Goal: Information Seeking & Learning: Learn about a topic

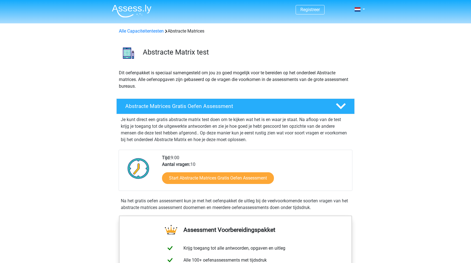
scroll to position [29, 0]
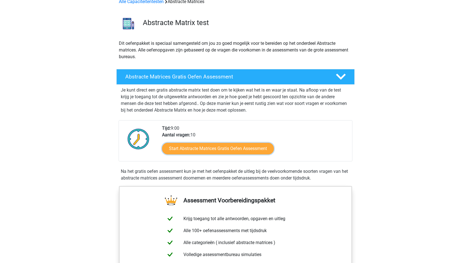
click at [229, 151] on link "Start Abstracte Matrices Gratis Oefen Assessment" at bounding box center [218, 149] width 112 height 12
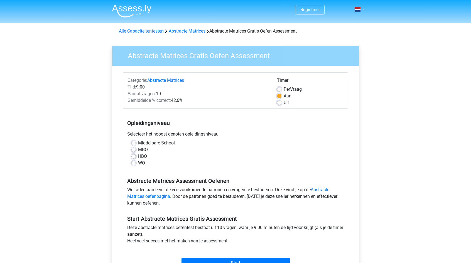
click at [138, 162] on label "WO" at bounding box center [141, 163] width 7 height 7
click at [134, 162] on input "WO" at bounding box center [133, 163] width 4 height 6
radio input "true"
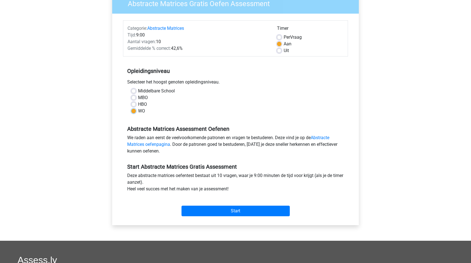
scroll to position [52, 0]
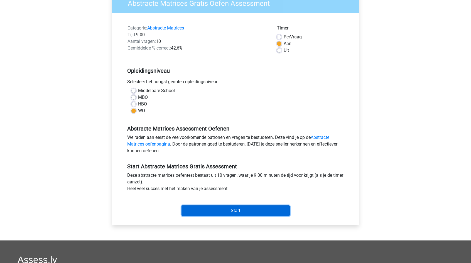
click at [223, 209] on input "Start" at bounding box center [235, 210] width 108 height 11
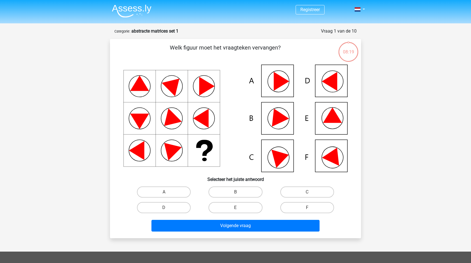
click at [324, 154] on icon at bounding box center [235, 118] width 224 height 107
click at [293, 207] on label "F" at bounding box center [307, 207] width 54 height 11
click at [307, 208] on input "F" at bounding box center [309, 210] width 4 height 4
radio input "true"
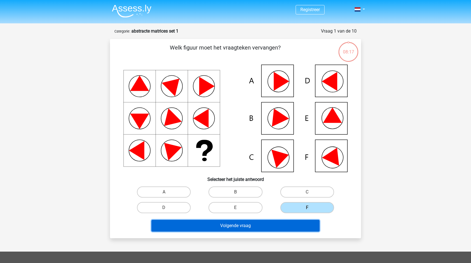
click at [271, 225] on button "Volgende vraag" at bounding box center [235, 226] width 168 height 12
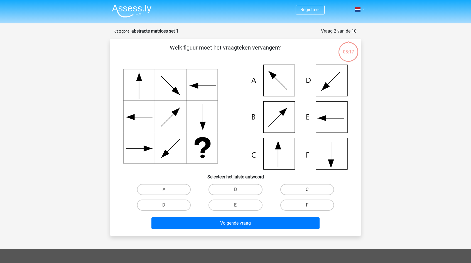
scroll to position [0, 0]
click at [308, 186] on label "C" at bounding box center [307, 189] width 54 height 11
click at [308, 189] on input "C" at bounding box center [309, 191] width 4 height 4
radio input "true"
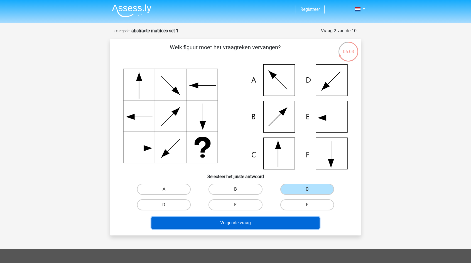
click at [243, 228] on button "Volgende vraag" at bounding box center [235, 223] width 168 height 12
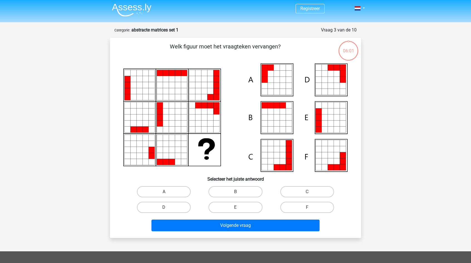
scroll to position [0, 0]
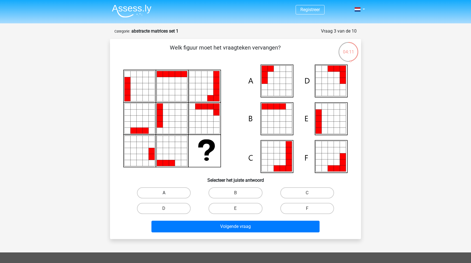
click at [173, 191] on label "A" at bounding box center [164, 192] width 54 height 11
click at [167, 193] on input "A" at bounding box center [166, 195] width 4 height 4
radio input "true"
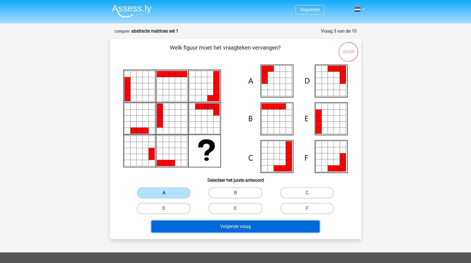
click at [215, 226] on button "Volgende vraag" at bounding box center [235, 227] width 168 height 12
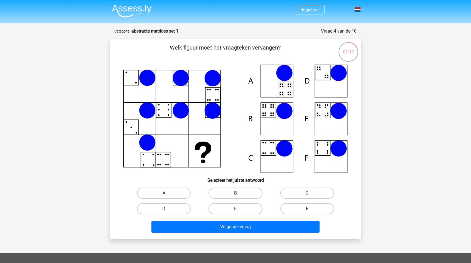
click at [291, 211] on label "F" at bounding box center [307, 208] width 54 height 11
click at [307, 211] on input "F" at bounding box center [309, 211] width 4 height 4
radio input "true"
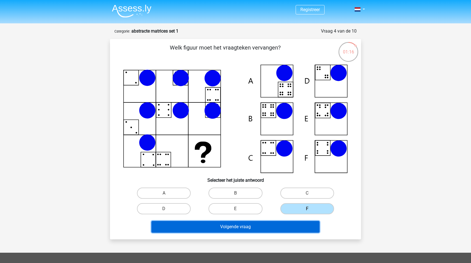
click at [276, 230] on button "Volgende vraag" at bounding box center [235, 227] width 168 height 12
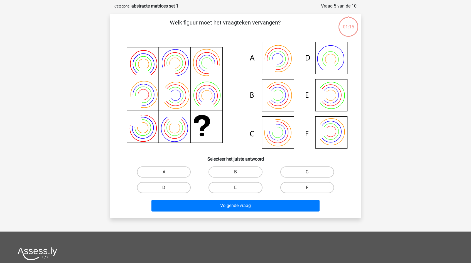
scroll to position [28, 0]
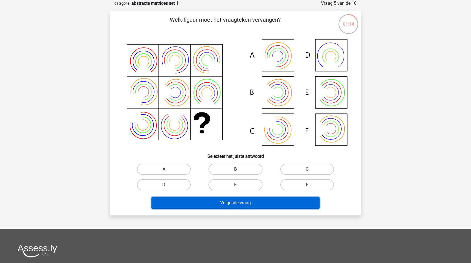
click at [285, 201] on button "Volgende vraag" at bounding box center [235, 203] width 168 height 12
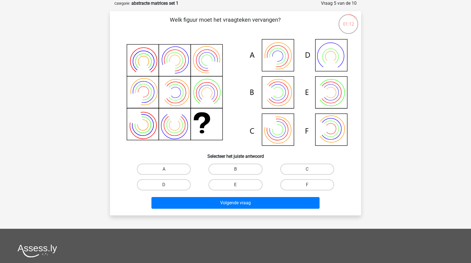
click at [380, 154] on div "Registreer Nederlands English" at bounding box center [235, 173] width 471 height 403
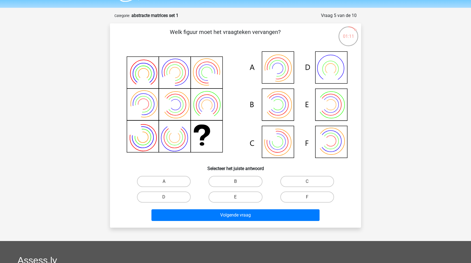
scroll to position [14, 0]
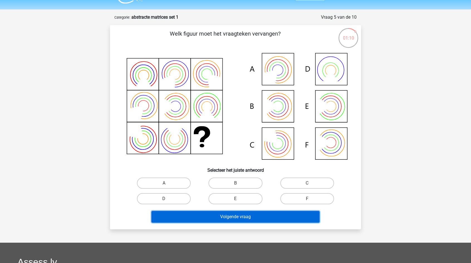
click at [268, 217] on button "Volgende vraag" at bounding box center [235, 217] width 168 height 12
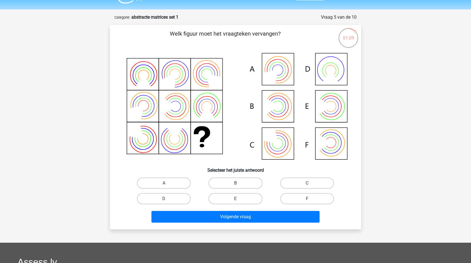
click at [386, 164] on div "Registreer Nederlands English" at bounding box center [235, 187] width 471 height 403
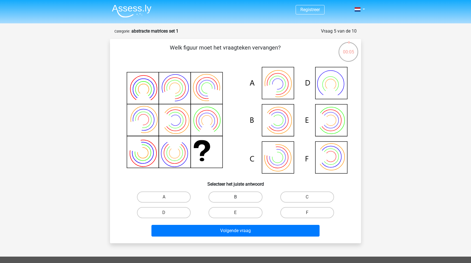
click at [232, 196] on label "B" at bounding box center [235, 196] width 54 height 11
click at [235, 197] on input "B" at bounding box center [237, 199] width 4 height 4
radio input "true"
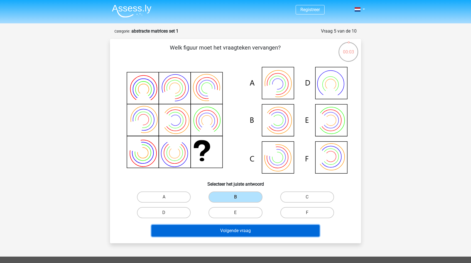
click at [233, 233] on button "Volgende vraag" at bounding box center [235, 231] width 168 height 12
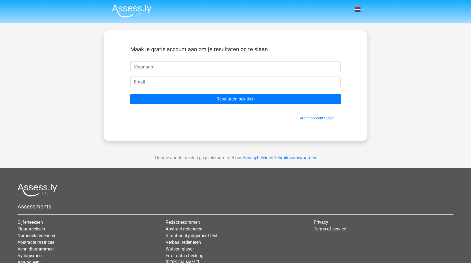
click at [228, 70] on input "text" at bounding box center [235, 66] width 210 height 11
type input "Mads"
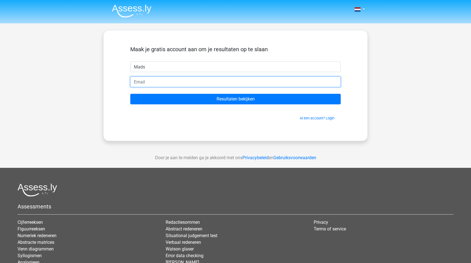
click at [210, 82] on input "email" at bounding box center [235, 81] width 210 height 11
type input "[EMAIL_ADDRESS][DOMAIN_NAME]"
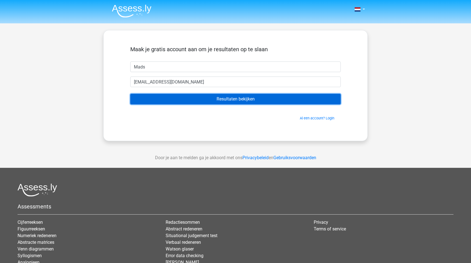
click at [207, 96] on input "Resultaten bekijken" at bounding box center [235, 99] width 210 height 11
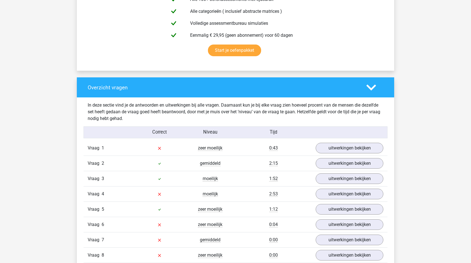
scroll to position [396, 0]
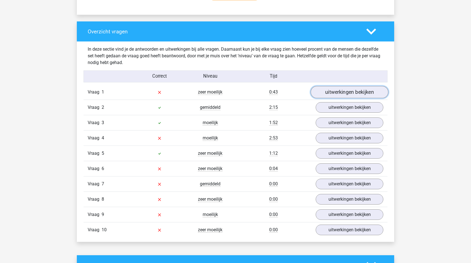
click at [366, 94] on link "uitwerkingen bekijken" at bounding box center [349, 92] width 78 height 12
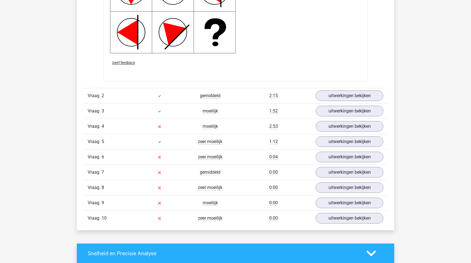
scroll to position [806, 0]
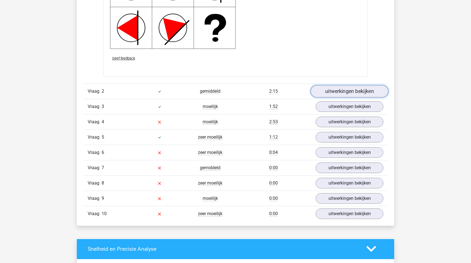
click at [325, 92] on link "uitwerkingen bekijken" at bounding box center [349, 91] width 78 height 12
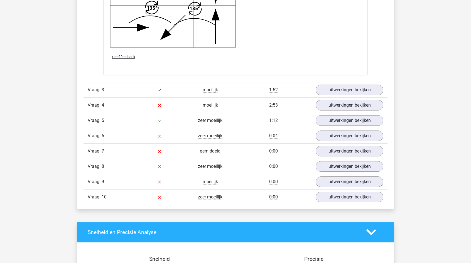
scroll to position [1209, 0]
